Goal: Task Accomplishment & Management: Use online tool/utility

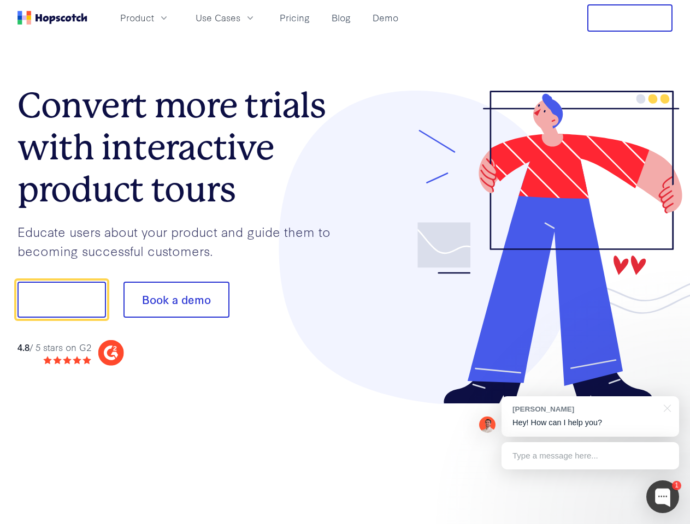
click at [345, 262] on div at bounding box center [509, 248] width 328 height 314
click at [154, 17] on span "Product" at bounding box center [137, 18] width 34 height 14
click at [240, 17] on span "Use Cases" at bounding box center [217, 18] width 45 height 14
click at [630, 18] on button "Free Trial" at bounding box center [629, 17] width 85 height 27
click at [61, 300] on button "Show me!" at bounding box center [61, 300] width 88 height 36
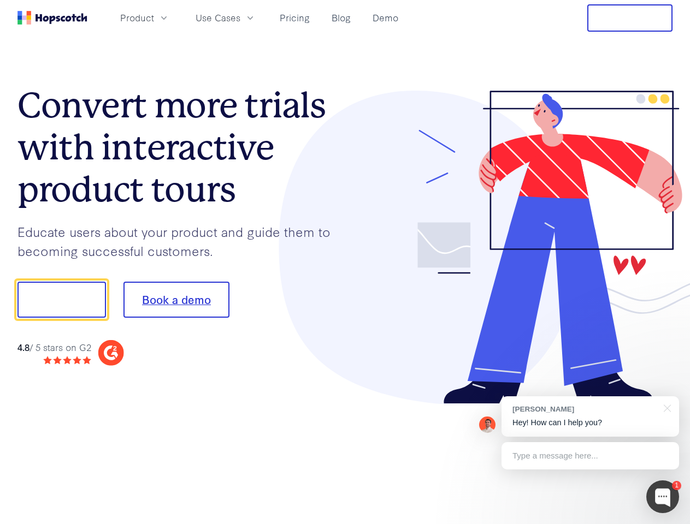
click at [176, 300] on button "Book a demo" at bounding box center [176, 300] width 106 height 36
click at [662, 497] on div at bounding box center [662, 496] width 33 height 33
click at [590, 417] on div "[PERSON_NAME] Hey! How can I help you?" at bounding box center [589, 416] width 177 height 40
click at [665, 407] on div at bounding box center [664, 407] width 27 height 22
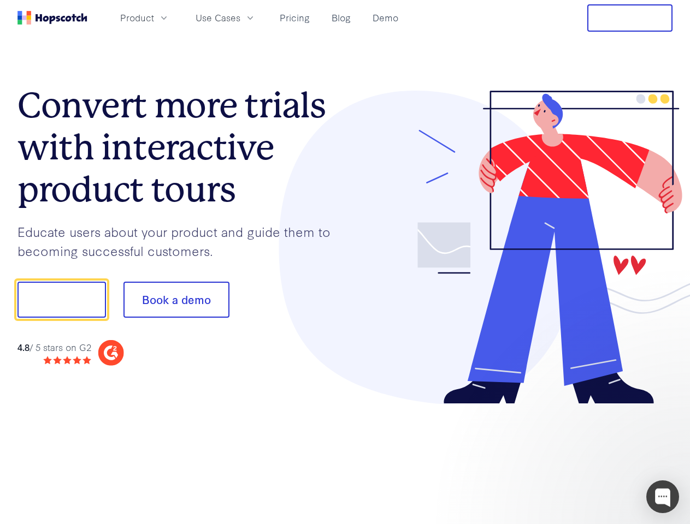
click at [590, 456] on div at bounding box center [576, 298] width 205 height 364
